Goal: Task Accomplishment & Management: Understand process/instructions

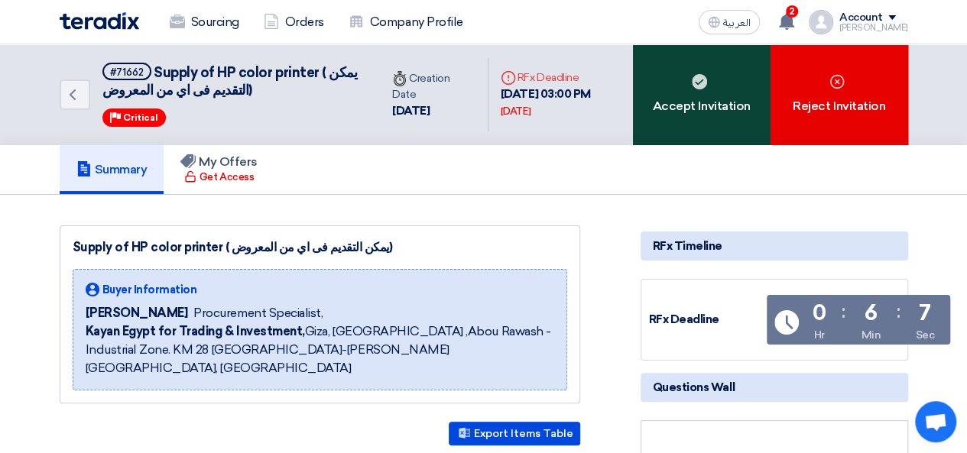
click at [696, 123] on div "Accept Invitation" at bounding box center [702, 94] width 138 height 101
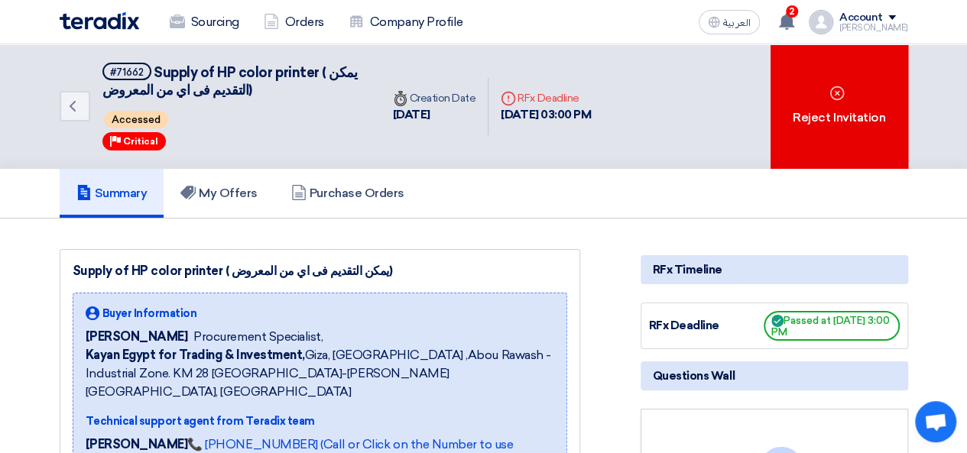
scroll to position [5, 0]
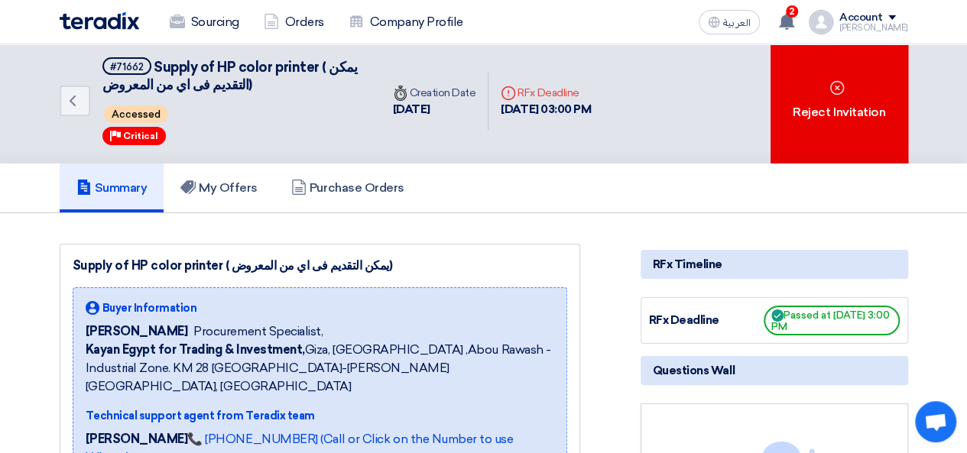
click at [130, 193] on h5 "Summary" at bounding box center [111, 187] width 71 height 15
click at [240, 193] on h5 "My Offers" at bounding box center [218, 187] width 77 height 15
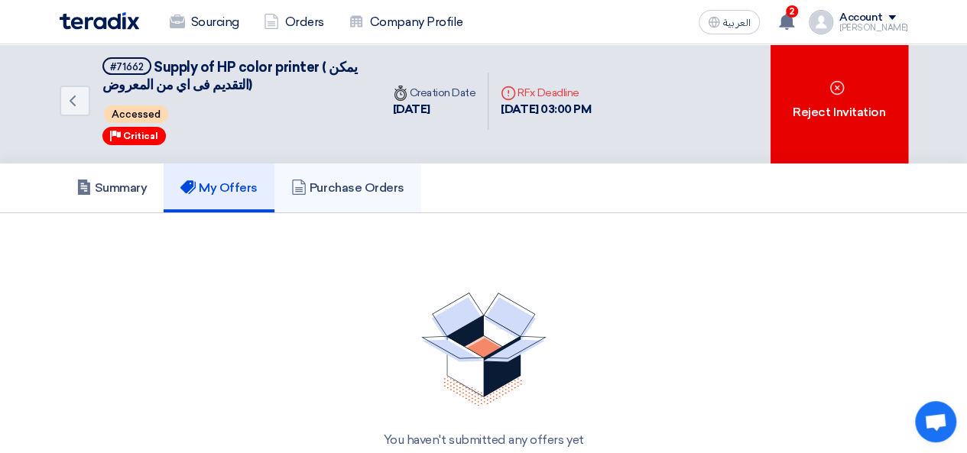
click at [331, 187] on h5 "Purchase Orders" at bounding box center [347, 187] width 113 height 15
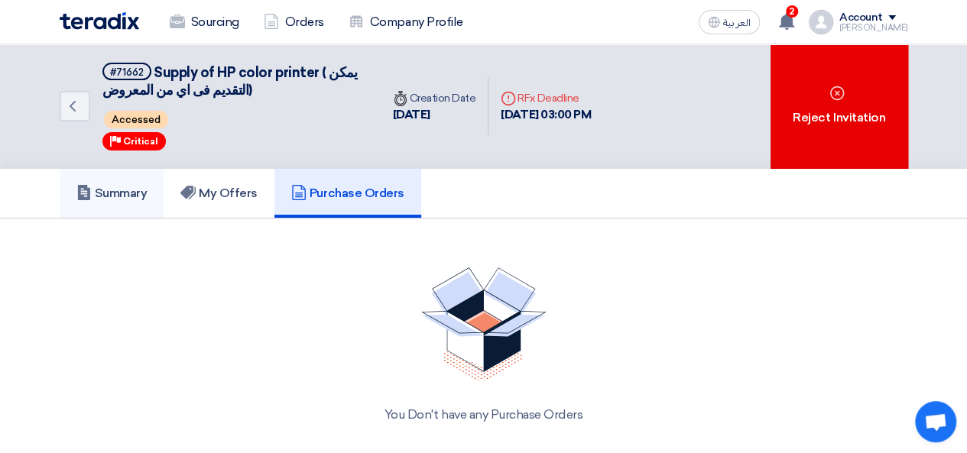
click at [103, 190] on h5 "Summary" at bounding box center [111, 193] width 71 height 15
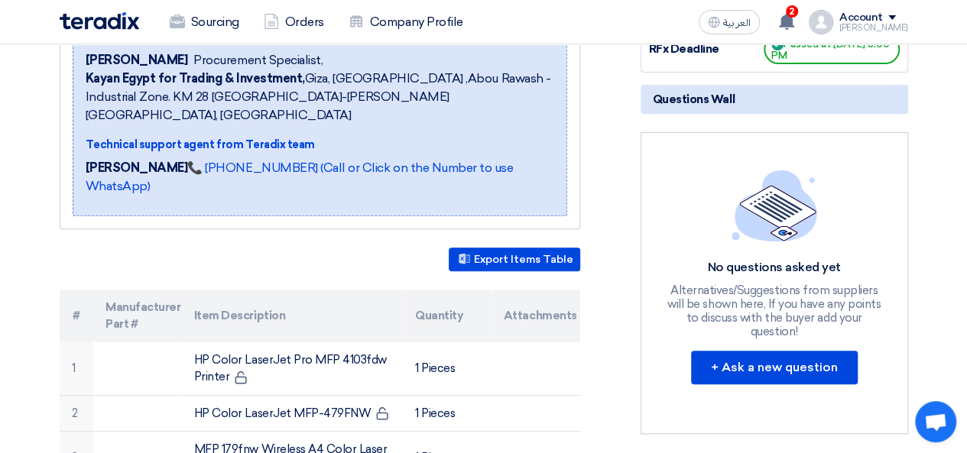
scroll to position [335, 0]
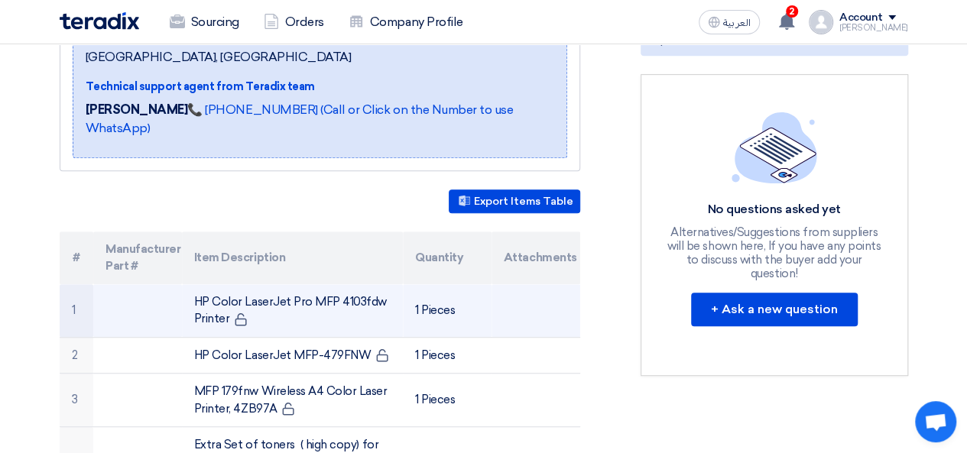
click at [277, 284] on td "HP Color LaserJet Pro MFP 4103fdw Printer" at bounding box center [292, 311] width 221 height 54
click at [332, 284] on td "HP Color LaserJet Pro MFP 4103fdw Printer" at bounding box center [292, 311] width 221 height 54
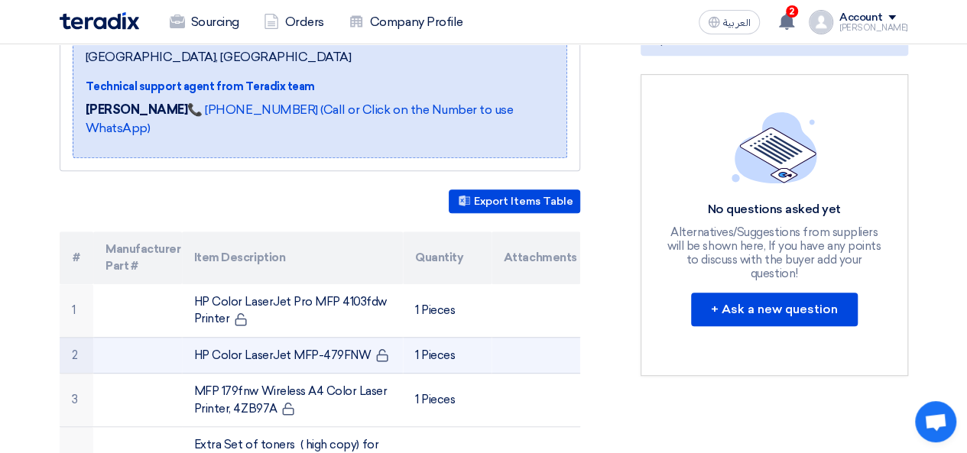
click at [303, 337] on td "HP Color LaserJet MFP-479FNW" at bounding box center [292, 355] width 221 height 37
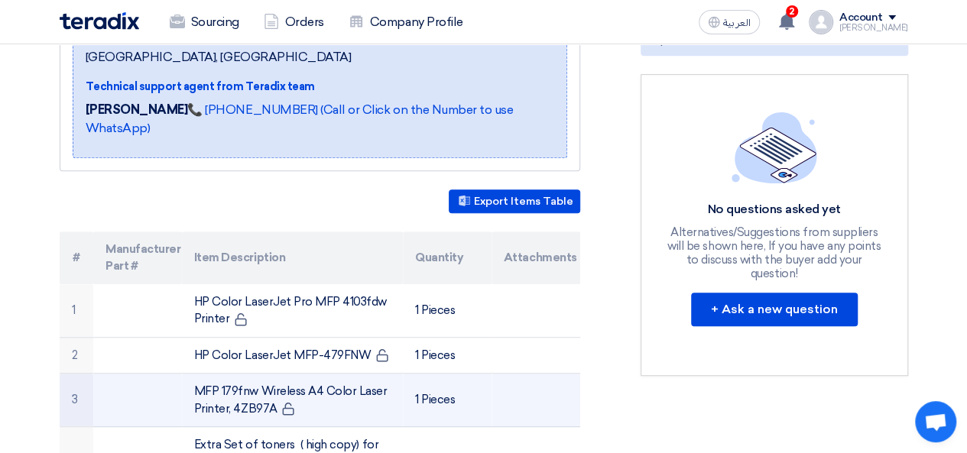
click at [385, 374] on td "MFP 179fnw Wireless A4 Color Laser Printer, 4ZB97A" at bounding box center [292, 401] width 221 height 54
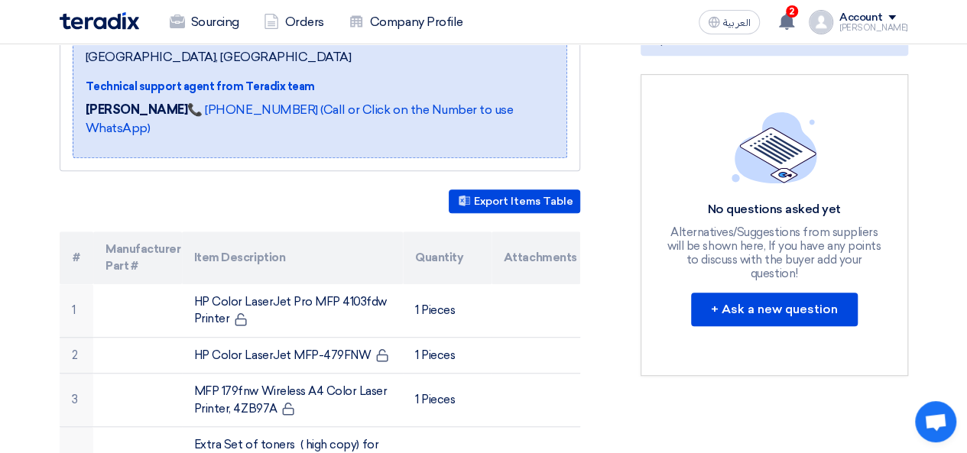
scroll to position [0, 0]
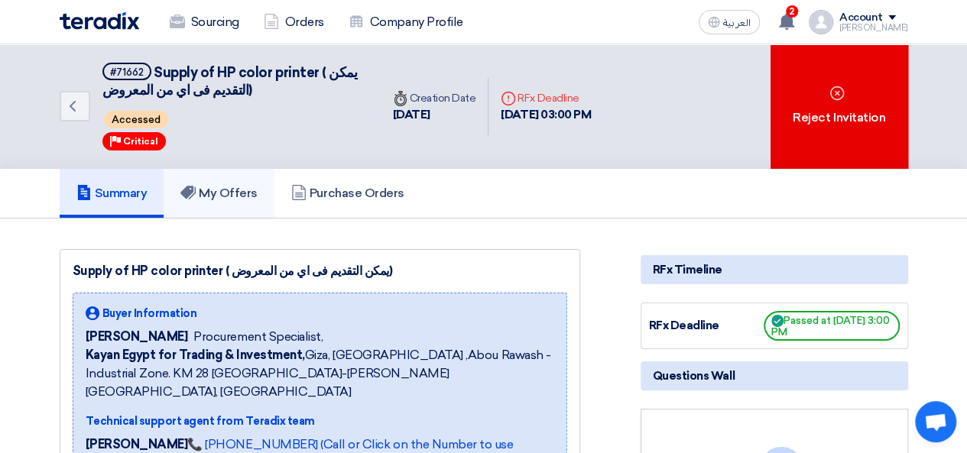
click at [225, 186] on h5 "My Offers" at bounding box center [218, 193] width 77 height 15
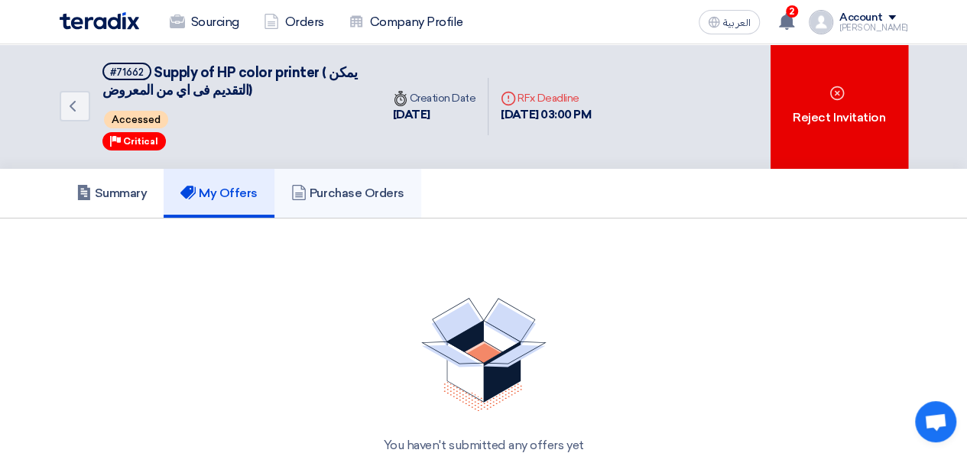
click at [337, 189] on h5 "Purchase Orders" at bounding box center [347, 193] width 113 height 15
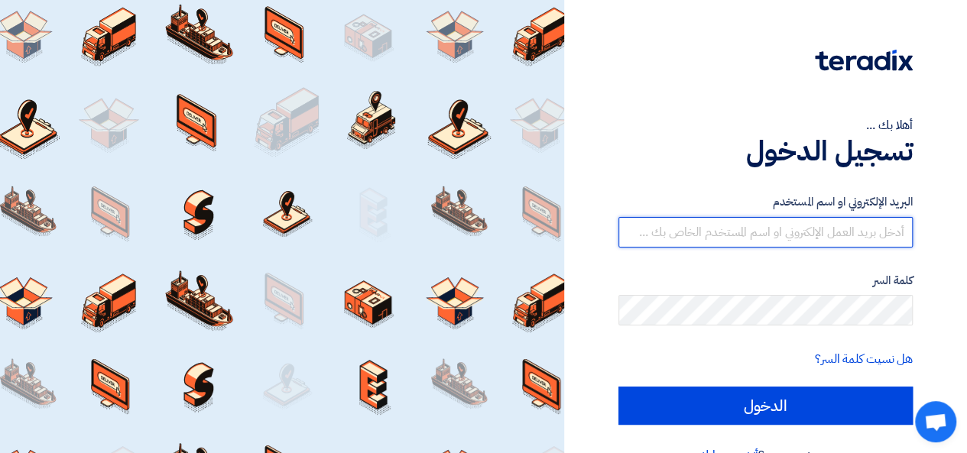
type input "mona.ibrahim@4tech-eg.com"
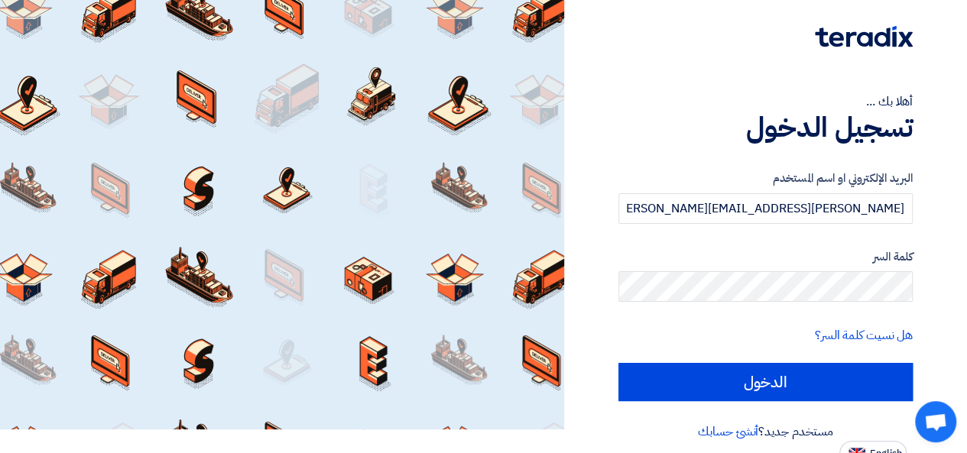
scroll to position [35, 0]
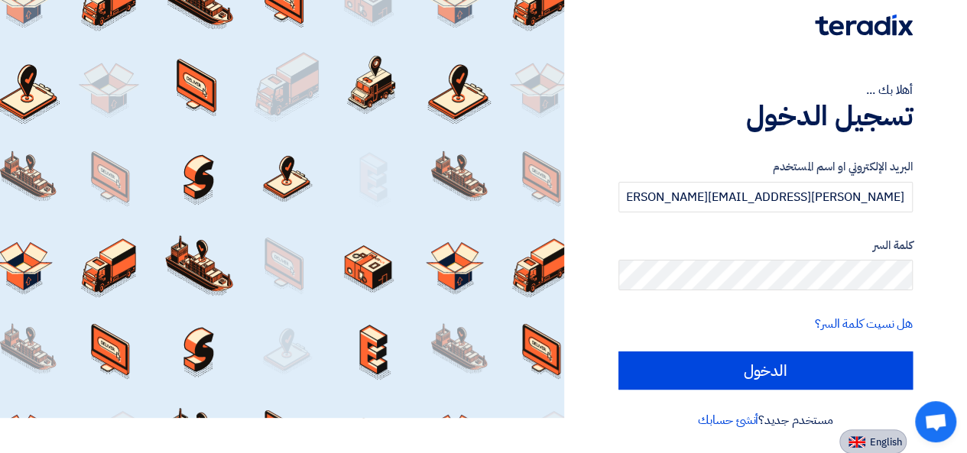
click at [852, 450] on button "English" at bounding box center [872, 442] width 67 height 24
type input "Sign in"
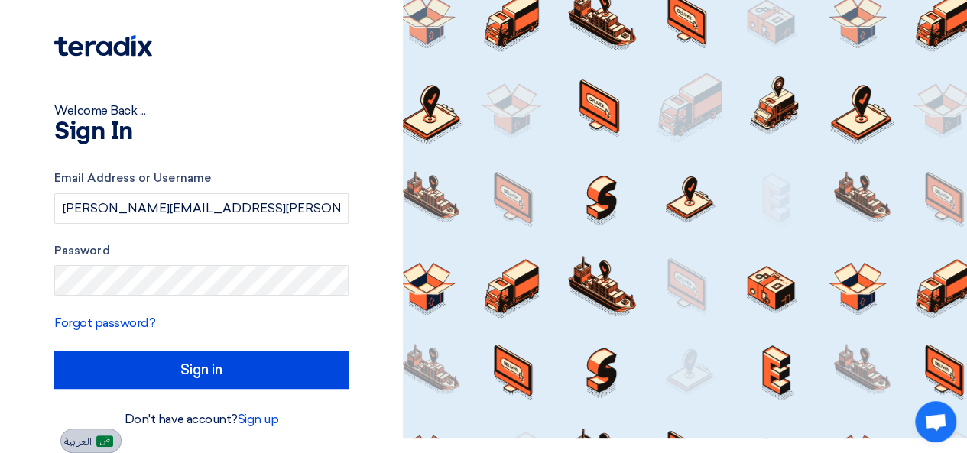
scroll to position [14, 0]
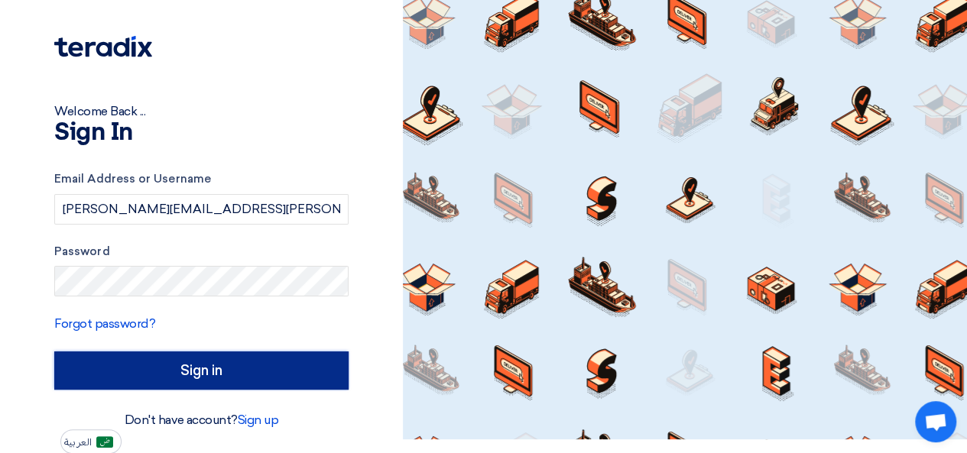
click at [165, 374] on input "Sign in" at bounding box center [201, 371] width 294 height 38
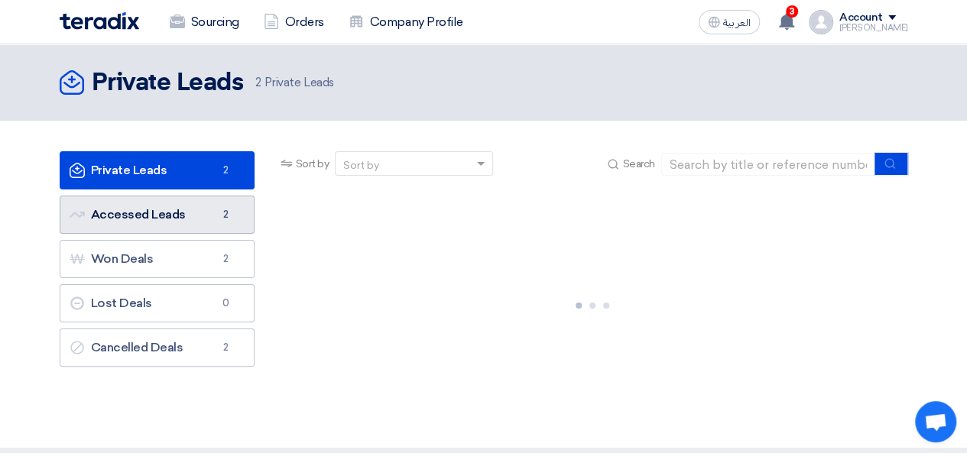
click at [171, 212] on link "Accessed Leads Accessed Leads 2" at bounding box center [157, 215] width 195 height 38
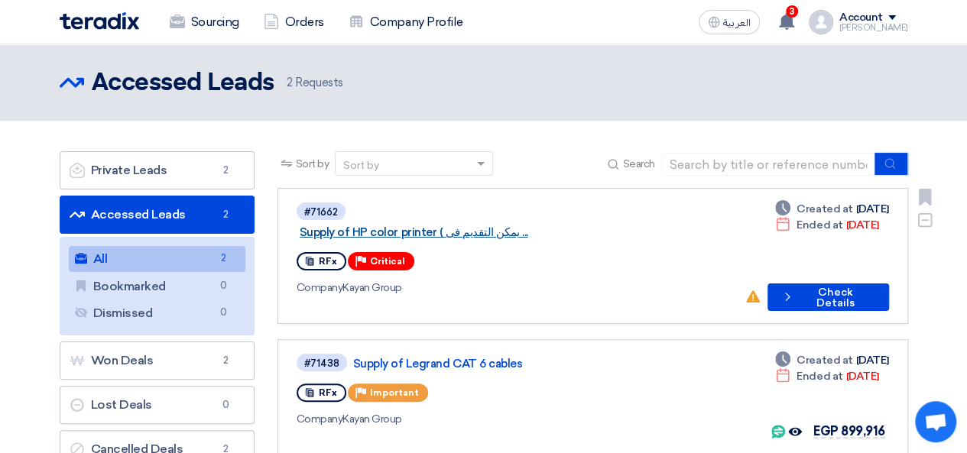
click at [465, 225] on link "Supply of HP color printer ( يمكن التقديم فى ..." at bounding box center [491, 232] width 382 height 14
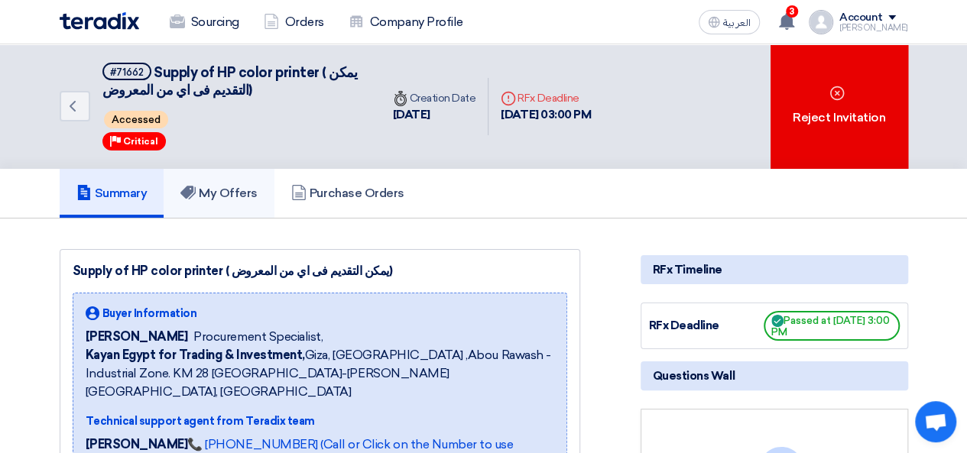
click at [232, 189] on h5 "My Offers" at bounding box center [218, 193] width 77 height 15
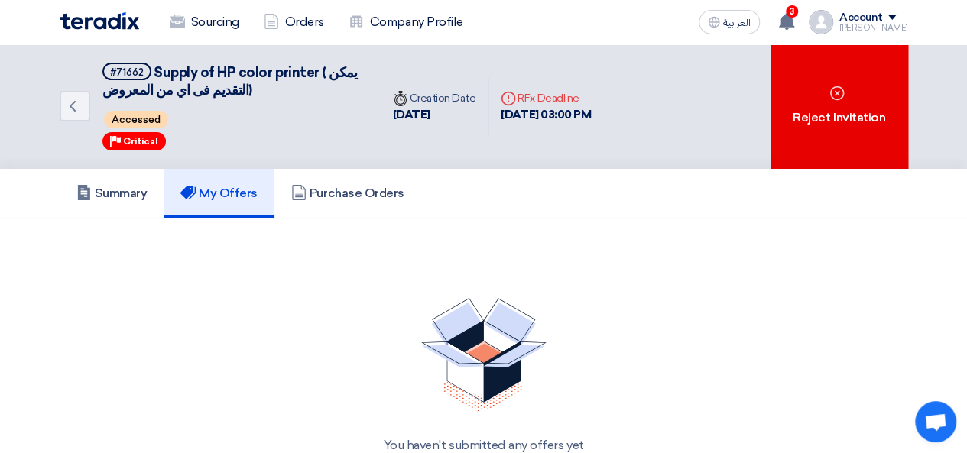
click at [513, 120] on div "[DATE] 03:00 PM" at bounding box center [546, 115] width 90 height 18
click at [112, 195] on h5 "Summary" at bounding box center [111, 193] width 71 height 15
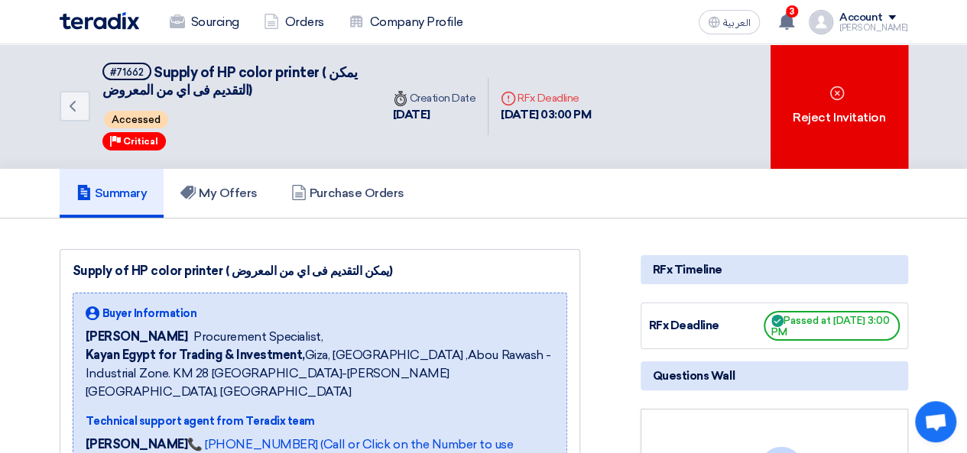
click at [482, 169] on div "Summary My Offers Purchase Orders" at bounding box center [484, 193] width 848 height 49
click at [242, 180] on link "My Offers" at bounding box center [219, 193] width 111 height 49
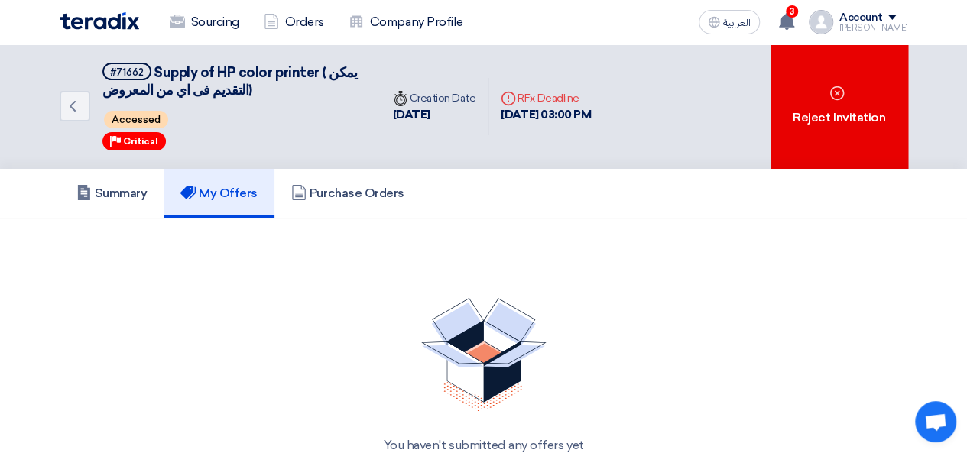
click at [398, 283] on div "You haven't submitted any offers yet" at bounding box center [484, 376] width 848 height 193
click at [504, 385] on img at bounding box center [483, 355] width 125 height 114
click at [358, 210] on link "Purchase Orders" at bounding box center [347, 193] width 147 height 49
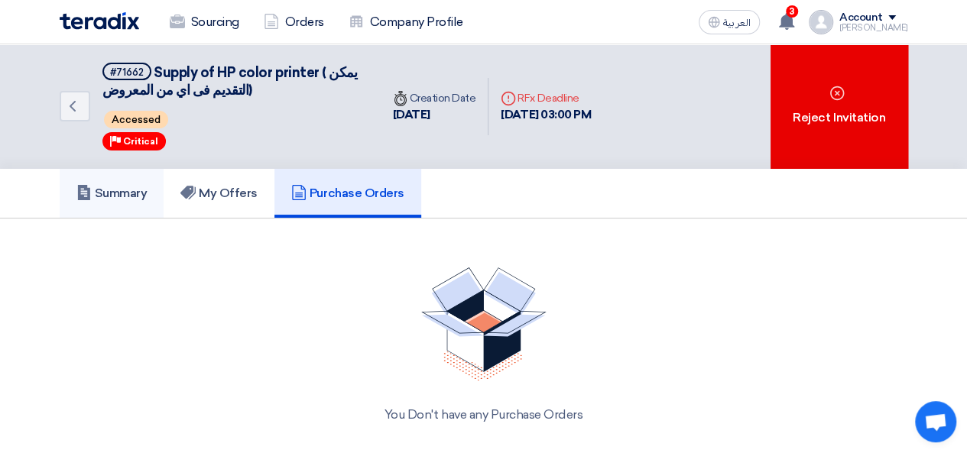
click at [135, 193] on h5 "Summary" at bounding box center [111, 193] width 71 height 15
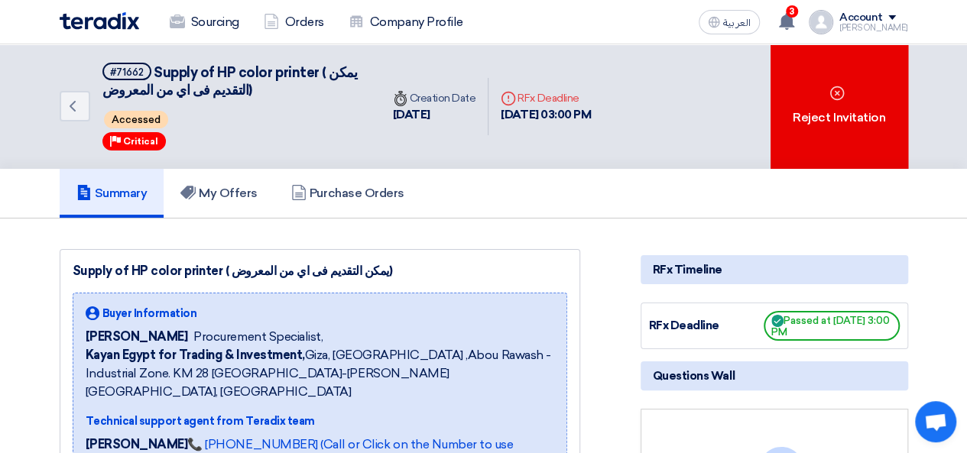
click at [139, 125] on span "Accessed" at bounding box center [136, 120] width 64 height 18
click at [123, 74] on div "#71662" at bounding box center [127, 72] width 34 height 10
click at [281, 108] on div "Accessed" at bounding box center [232, 120] width 260 height 24
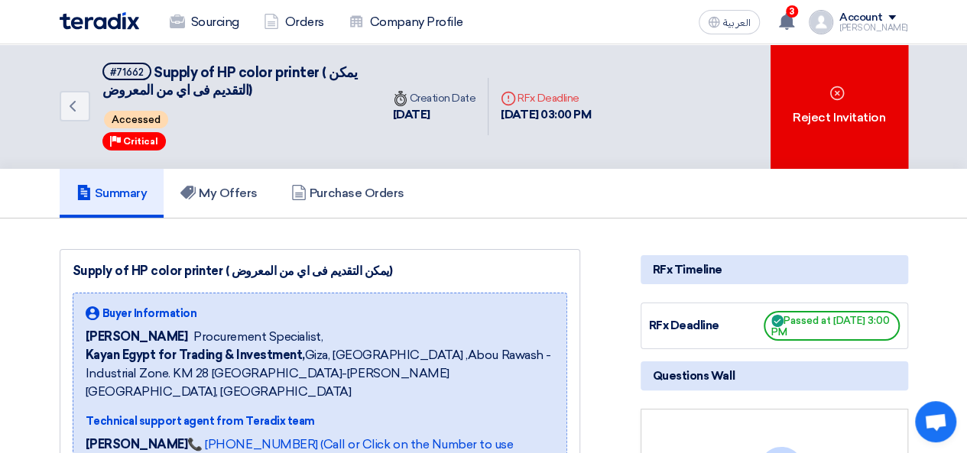
click at [515, 94] on use at bounding box center [508, 98] width 14 height 14
click at [798, 33] on div "3 New request received, check details and submit your quotation now! 21 minutes…" at bounding box center [787, 22] width 31 height 31
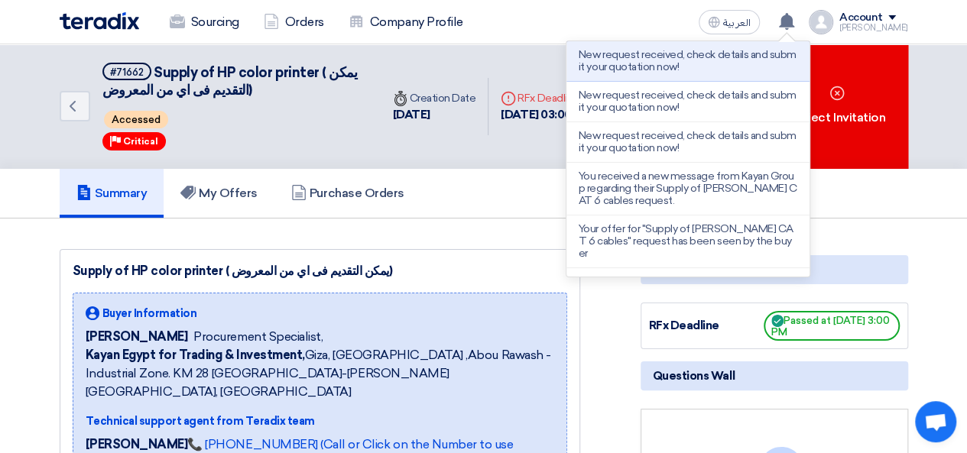
click at [472, 169] on div "Summary My Offers Purchase Orders" at bounding box center [484, 193] width 848 height 49
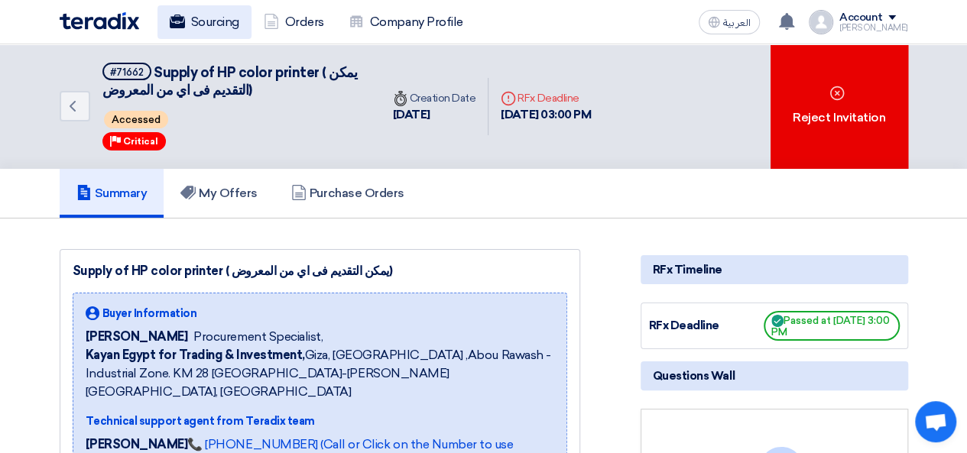
click at [199, 14] on link "Sourcing" at bounding box center [204, 22] width 94 height 34
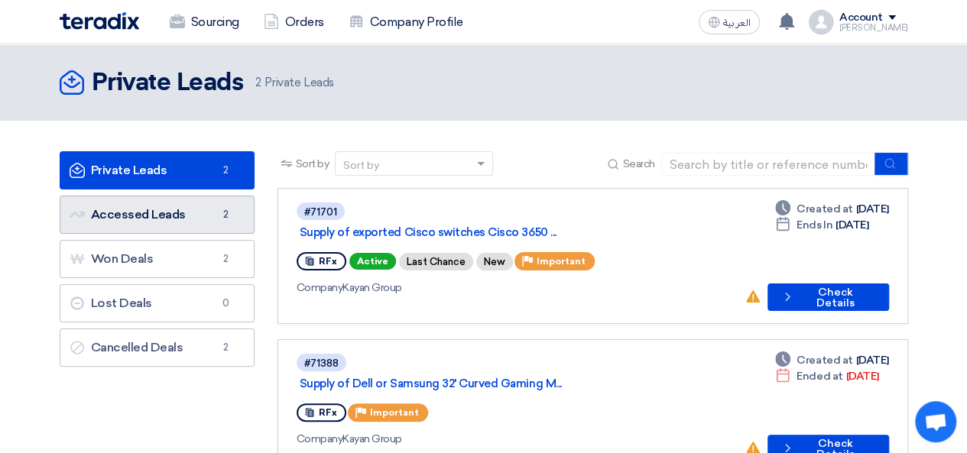
click at [144, 219] on link "Accessed Leads Accessed Leads 2" at bounding box center [157, 215] width 195 height 38
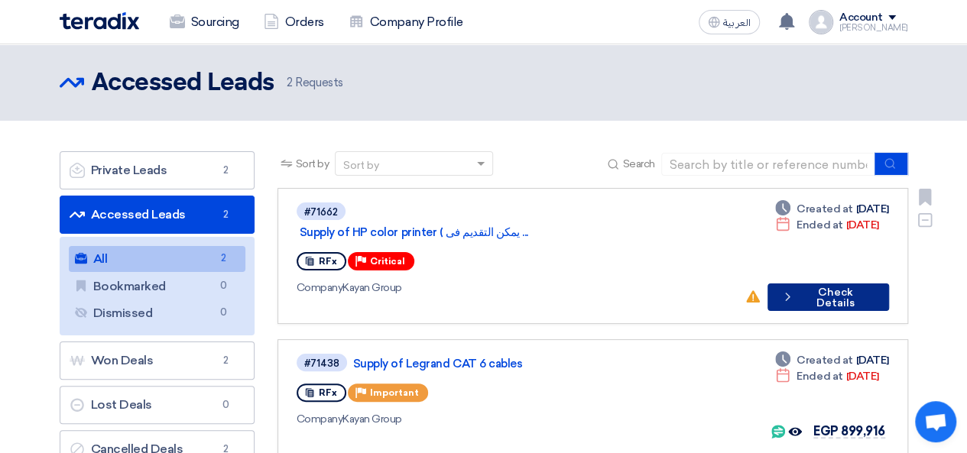
click at [804, 284] on button "Check details Check Details" at bounding box center [827, 298] width 121 height 28
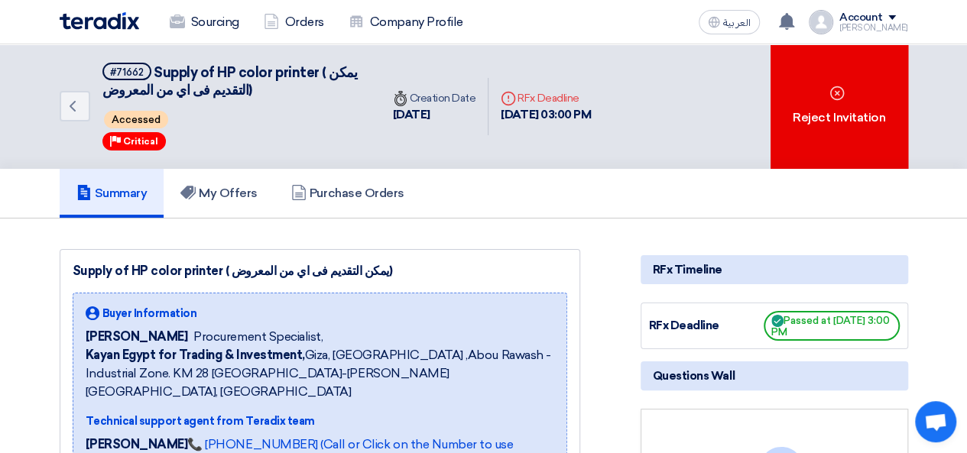
drag, startPoint x: 829, startPoint y: 328, endPoint x: 709, endPoint y: 268, distance: 133.7
click at [709, 268] on div "RFx Timeline" at bounding box center [775, 269] width 268 height 29
click at [835, 336] on span "Passed at [DATE] 3:00 PM" at bounding box center [832, 326] width 136 height 30
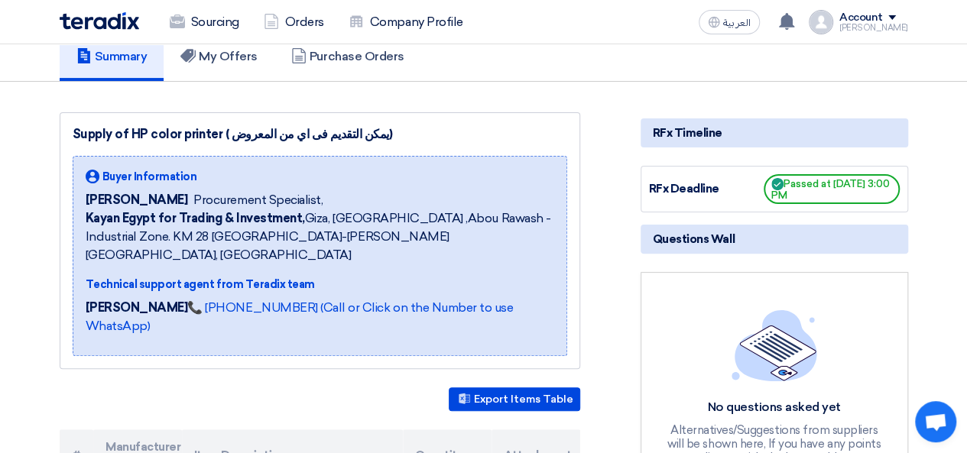
scroll to position [121, 0]
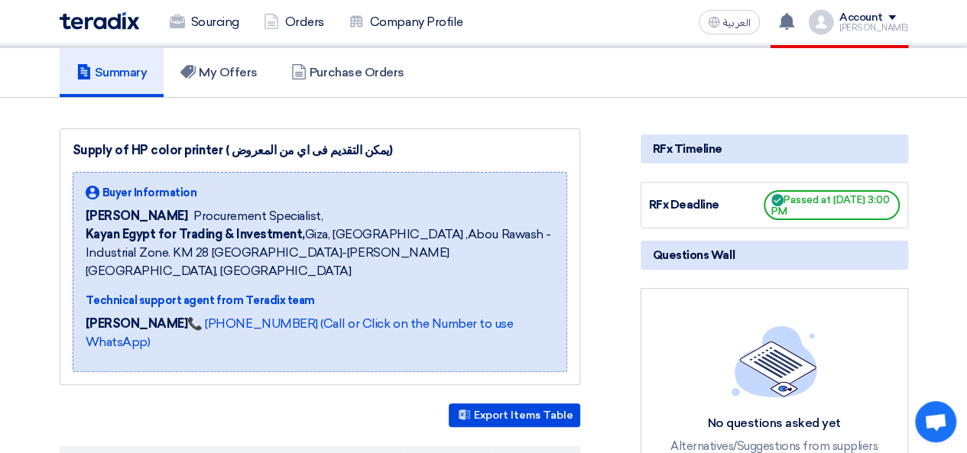
click at [286, 241] on span "Kayan Egypt for Trading & Investment, Giza, Egypt ,Abou Rawash - Industrial Zon…" at bounding box center [320, 252] width 469 height 55
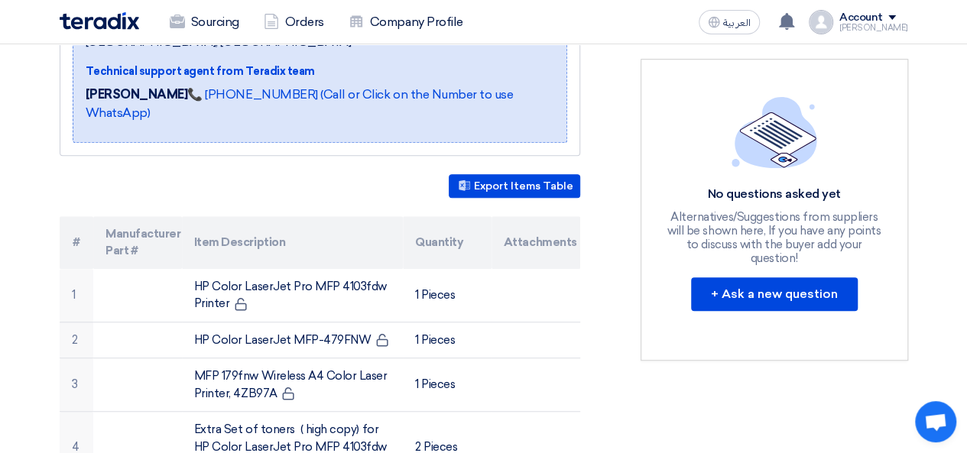
scroll to position [363, 0]
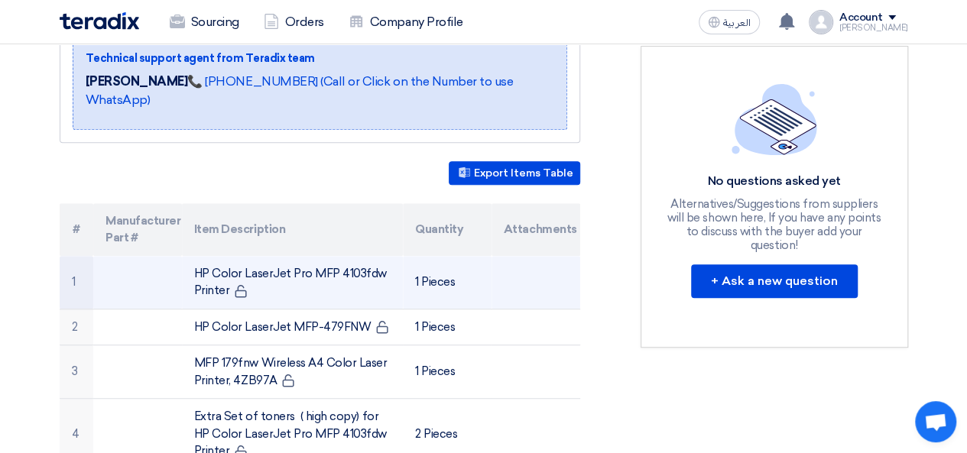
drag, startPoint x: 196, startPoint y: 235, endPoint x: 381, endPoint y: 239, distance: 184.3
click at [381, 256] on td "HP Color LaserJet Pro MFP 4103fdw Printer" at bounding box center [292, 283] width 221 height 54
copy td "HP Color LaserJet Pro MFP 4103fdw"
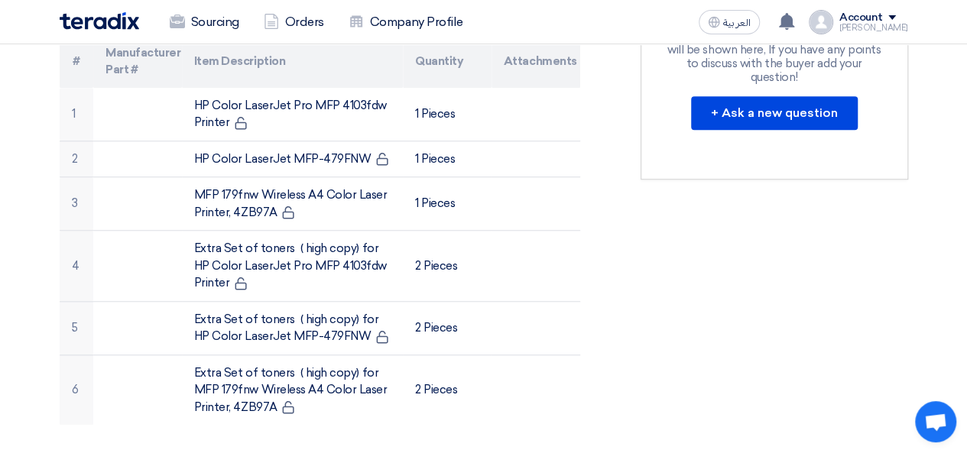
scroll to position [534, 0]
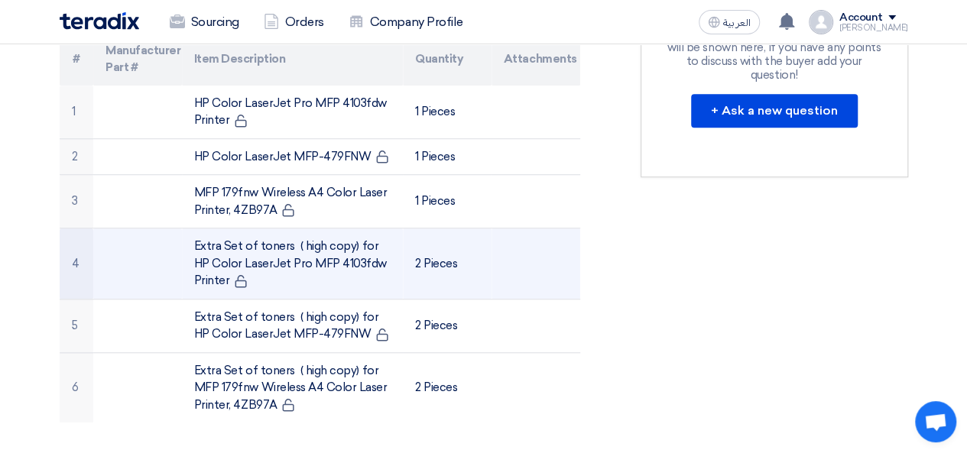
drag, startPoint x: 193, startPoint y: 206, endPoint x: 361, endPoint y: 221, distance: 168.9
click at [361, 229] on td "Extra Set of toners ( high copy) for HP Color LaserJet Pro MFP 4103fdw Printer" at bounding box center [292, 264] width 221 height 71
drag, startPoint x: 352, startPoint y: 206, endPoint x: 357, endPoint y: 219, distance: 14.1
click at [357, 229] on td "Extra Set of toners ( high copy) for HP Color LaserJet Pro MFP 4103fdw Printer" at bounding box center [292, 264] width 221 height 71
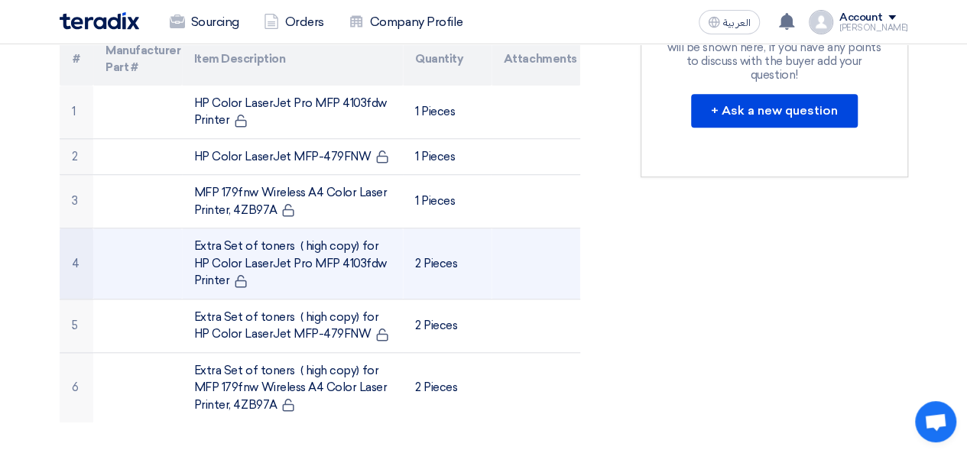
copy td "for HP Color LaserJet Pro MFP 4103fdw"
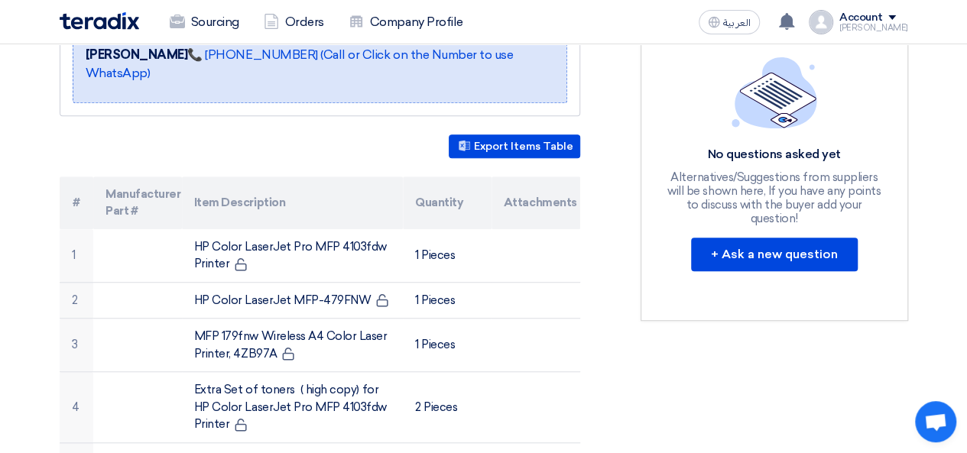
scroll to position [394, 0]
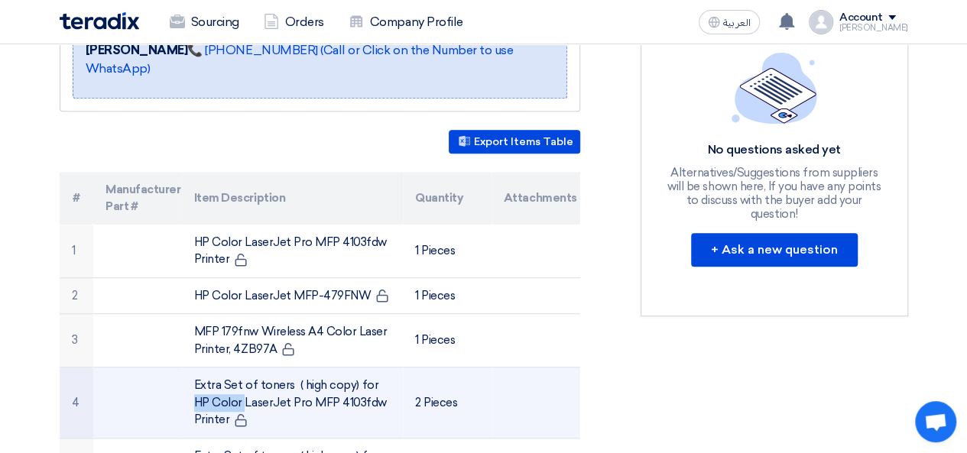
drag, startPoint x: 345, startPoint y: 345, endPoint x: 294, endPoint y: 342, distance: 52.1
click at [294, 368] on td "Extra Set of toners ( high copy) for HP Color LaserJet Pro MFP 4103fdw Printer" at bounding box center [292, 403] width 221 height 71
copy td "high copy"
